Goal: Find specific page/section: Find specific page/section

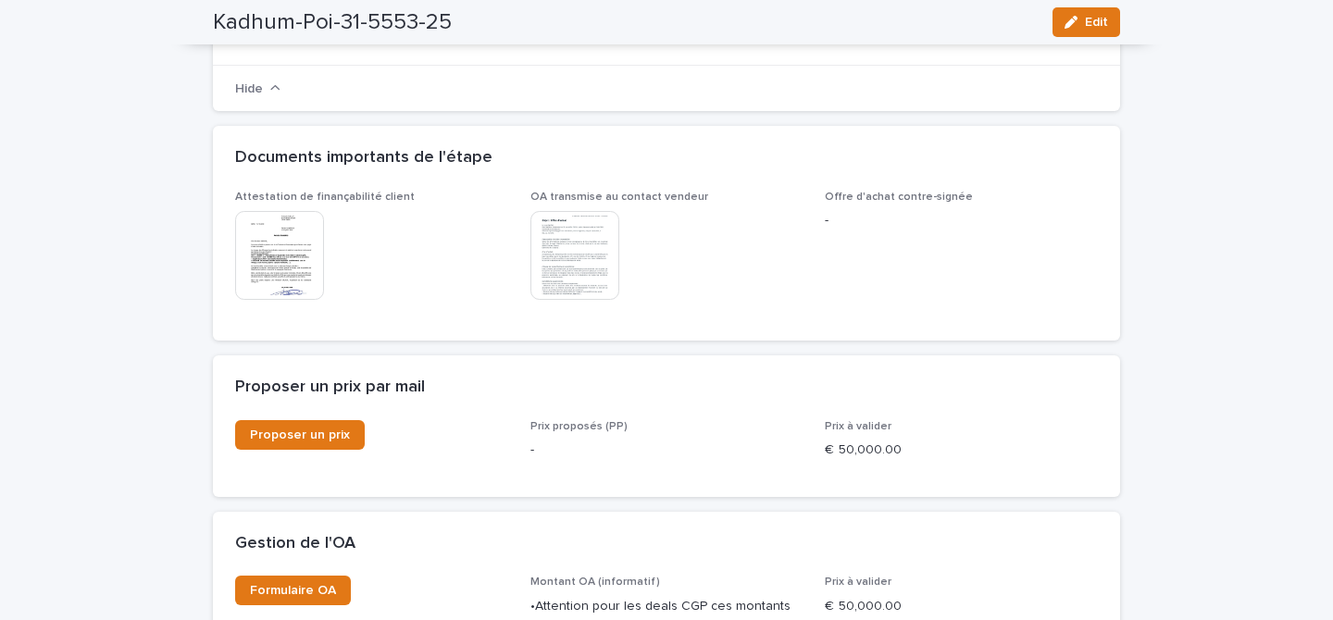
scroll to position [1441, 0]
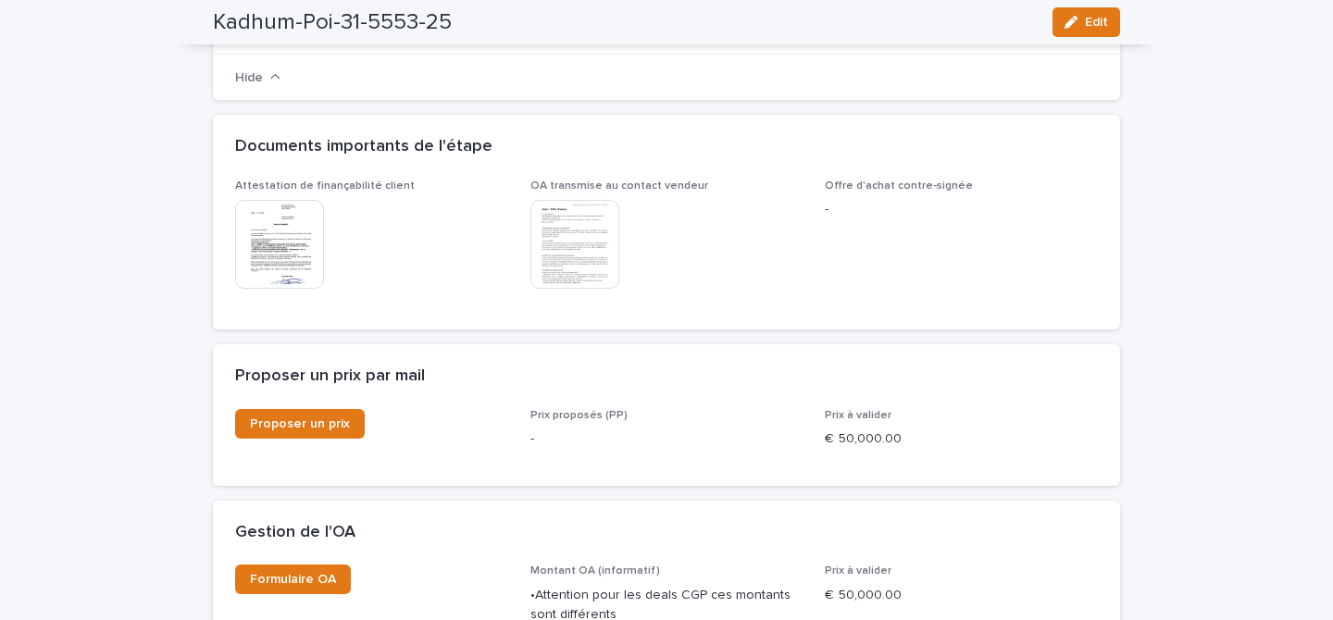
click at [548, 243] on img at bounding box center [574, 244] width 89 height 89
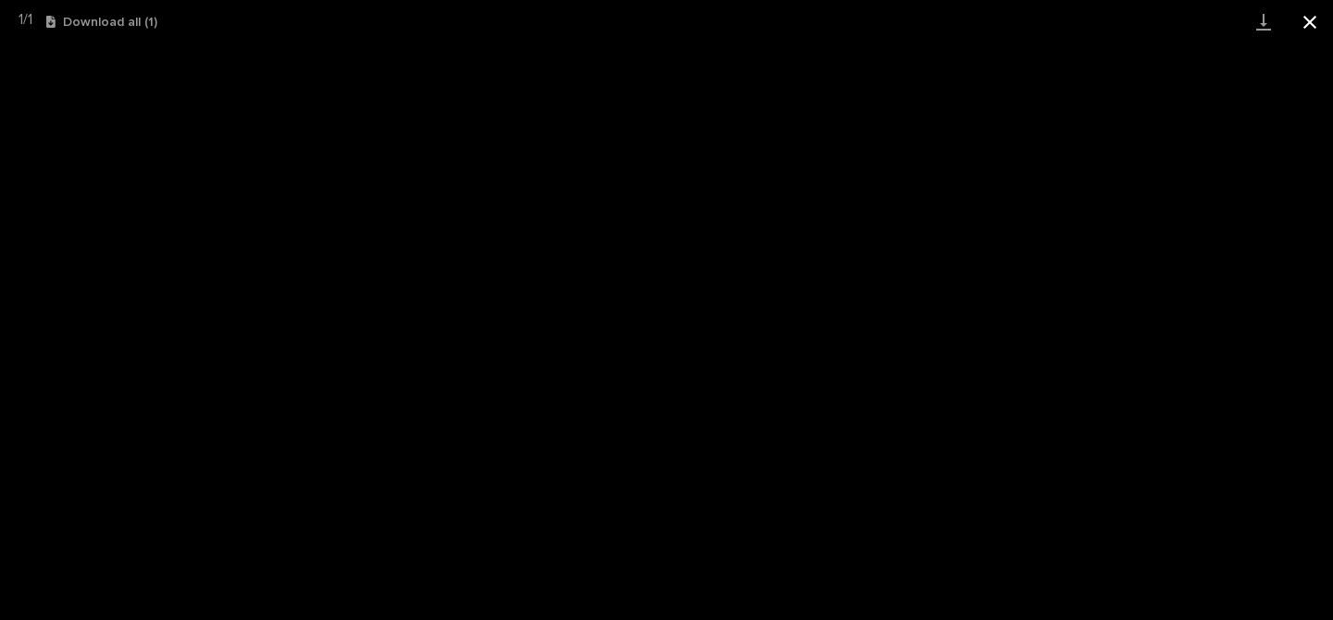
click at [1316, 14] on button "Close gallery" at bounding box center [1310, 22] width 46 height 44
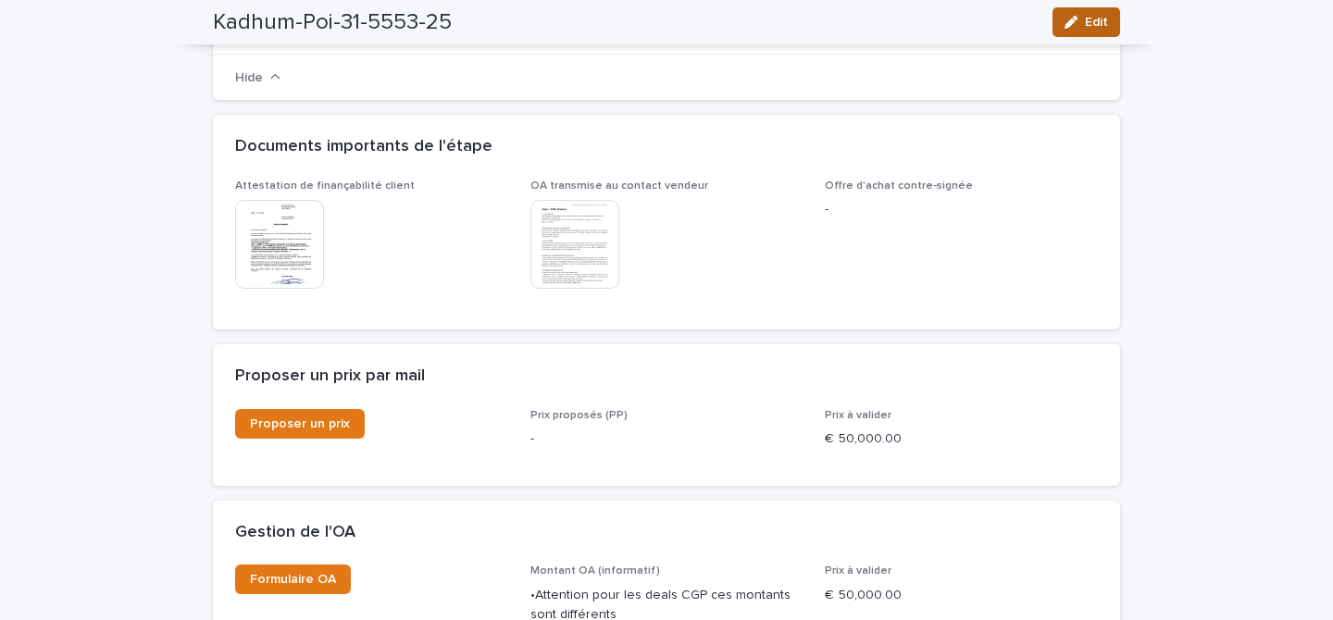
click at [1073, 25] on icon "button" at bounding box center [1071, 22] width 13 height 13
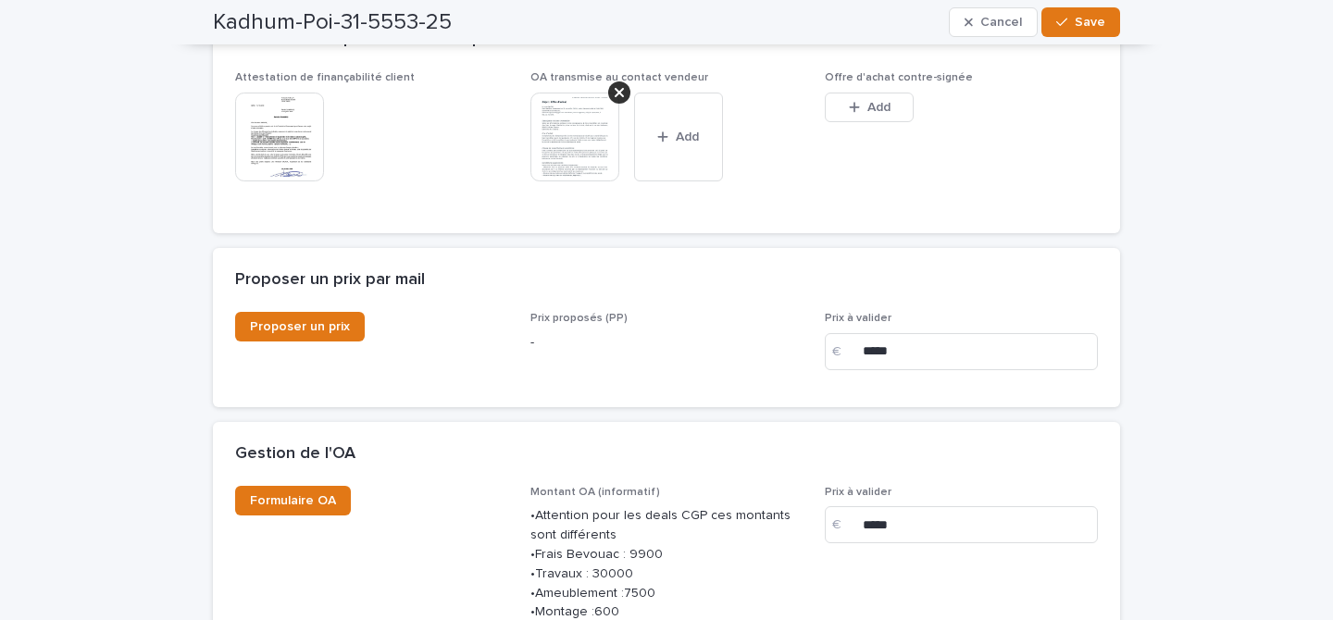
scroll to position [1698, 0]
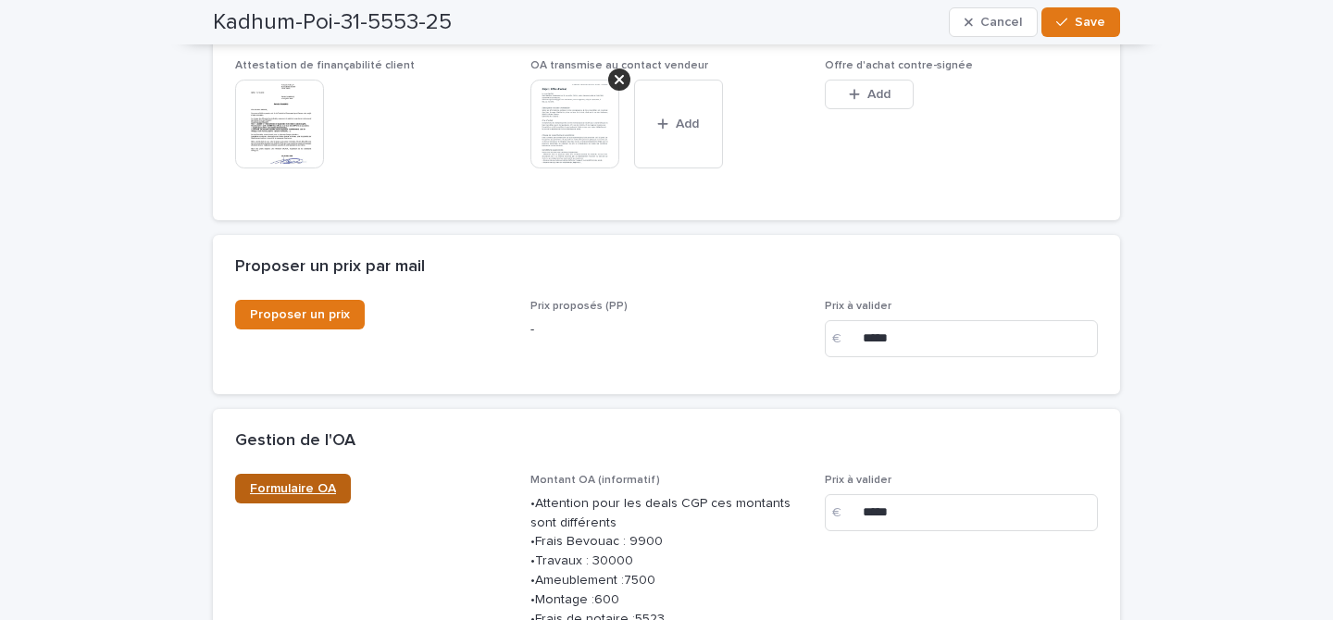
click at [292, 491] on span "Formulaire OA" at bounding box center [293, 488] width 86 height 13
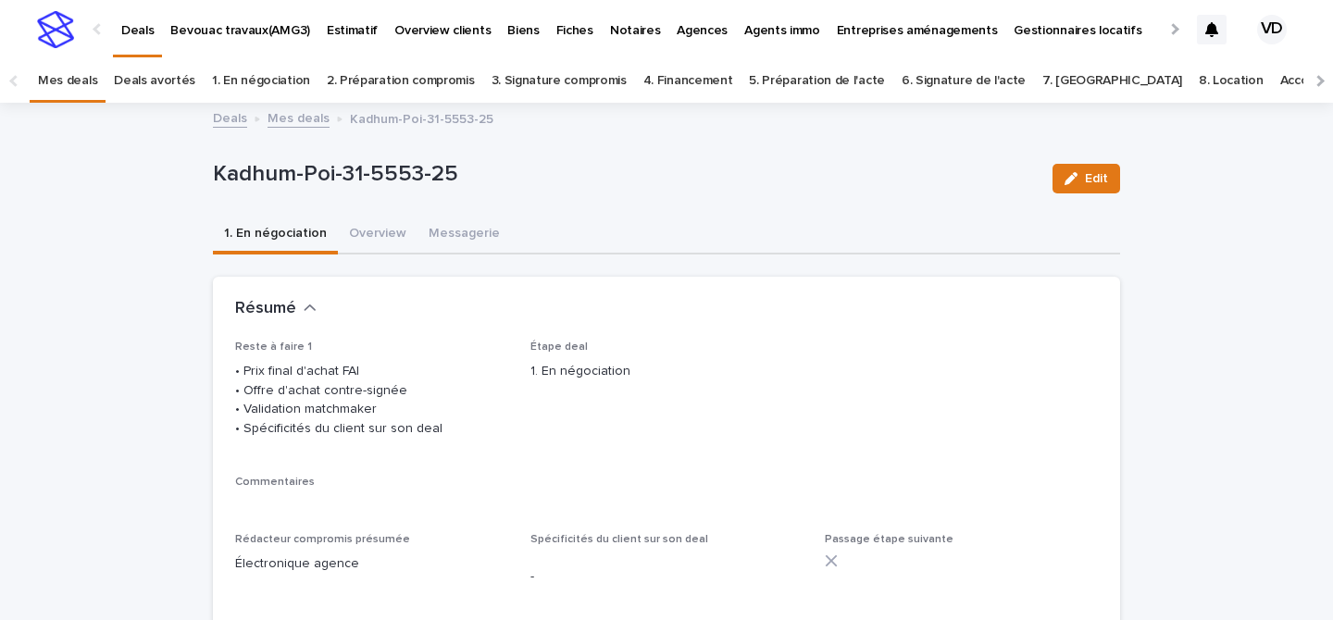
click at [135, 31] on p "Deals" at bounding box center [137, 19] width 32 height 39
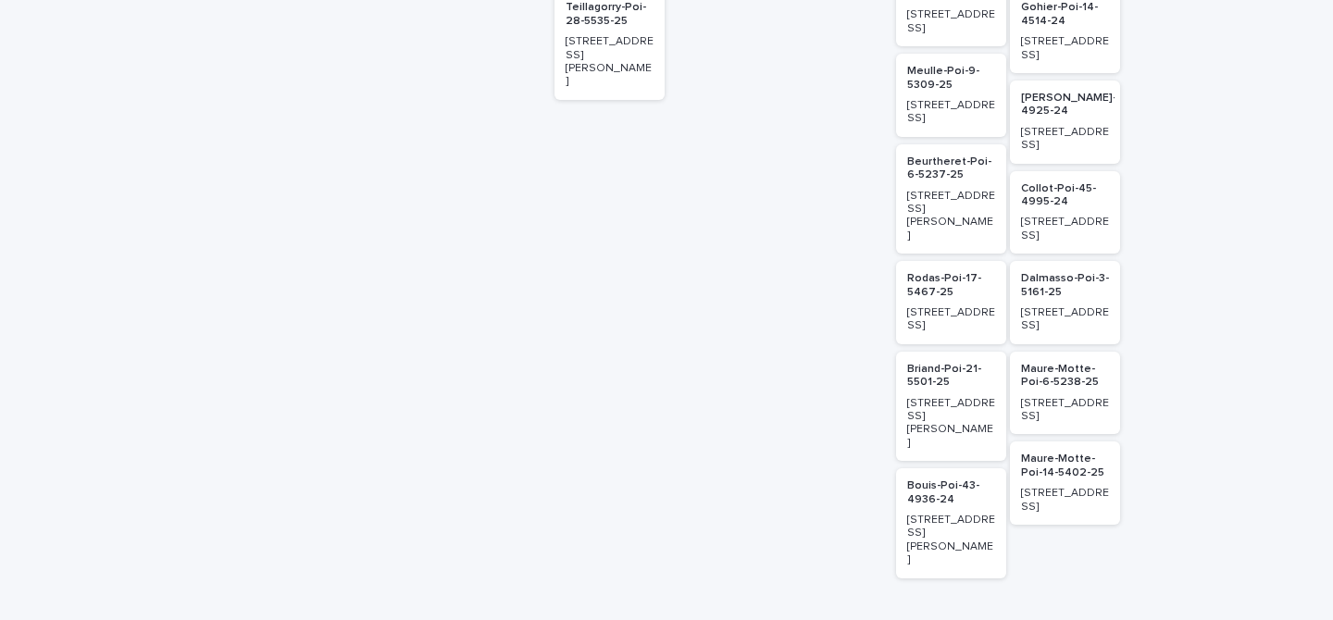
scroll to position [684, 0]
